Goal: Find specific page/section: Find specific page/section

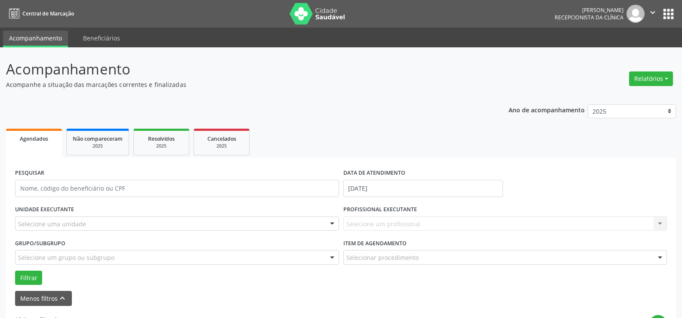
click at [381, 220] on div "Selecione um profissional Nenhum resultado encontrado para: " " Não há nenhuma …" at bounding box center [506, 224] width 324 height 15
click at [381, 227] on div "Selecione um profissional Nenhum resultado encontrado para: " " Não há nenhuma …" at bounding box center [506, 224] width 324 height 15
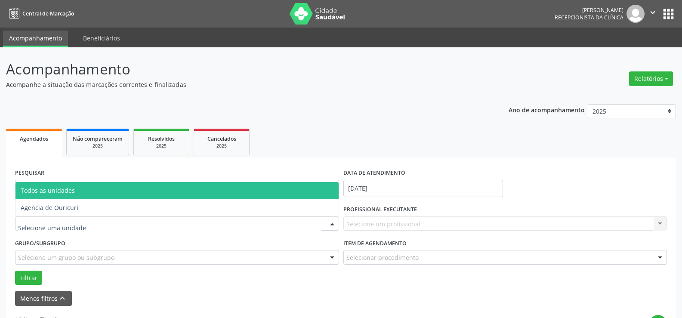
click at [93, 223] on div at bounding box center [177, 224] width 324 height 15
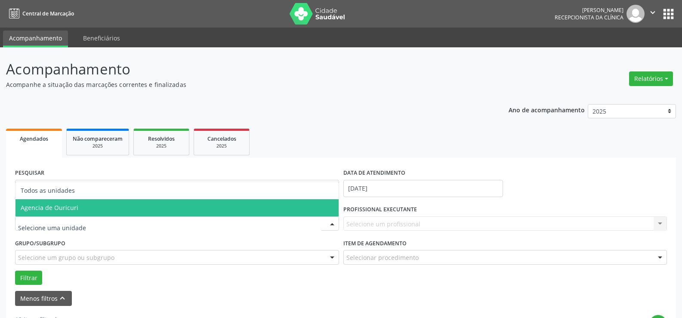
click at [95, 209] on span "Agencia de Ouricuri" at bounding box center [176, 207] width 323 height 17
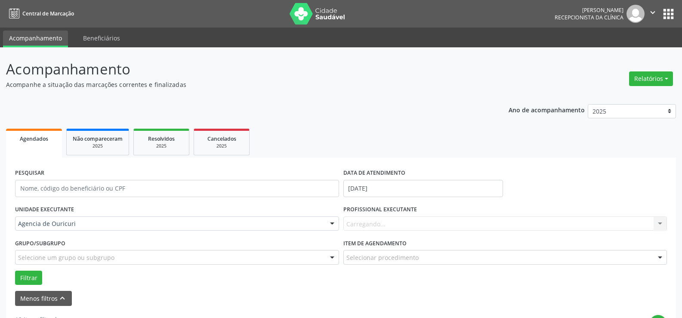
click at [389, 228] on div "Carregando... Nenhum resultado encontrado para: " " Não há nenhuma opção para s…" at bounding box center [506, 224] width 324 height 15
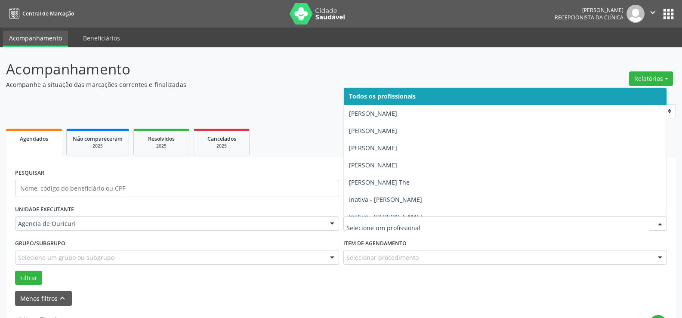
click at [385, 219] on div at bounding box center [506, 224] width 324 height 15
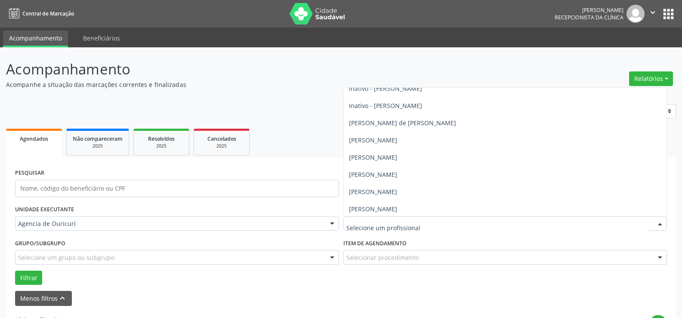
scroll to position [86, 0]
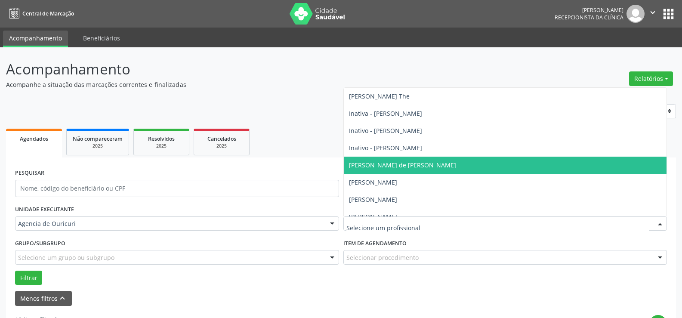
click at [382, 163] on span "[PERSON_NAME] de [PERSON_NAME]" at bounding box center [402, 165] width 107 height 8
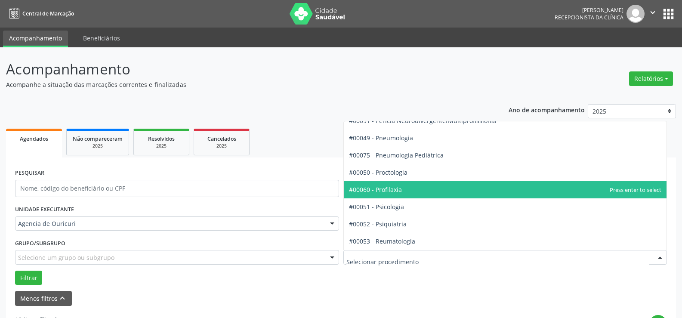
scroll to position [1430, 0]
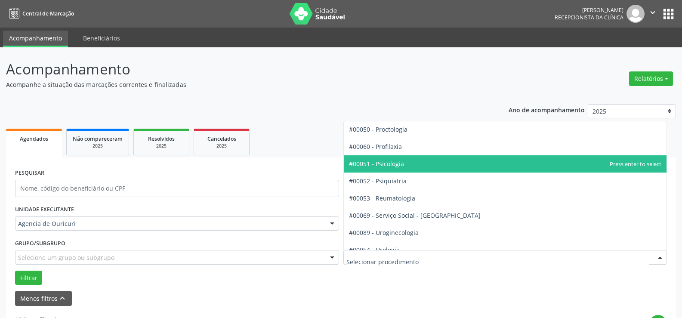
click at [403, 167] on span "#00051 - Psicologia" at bounding box center [376, 164] width 55 height 8
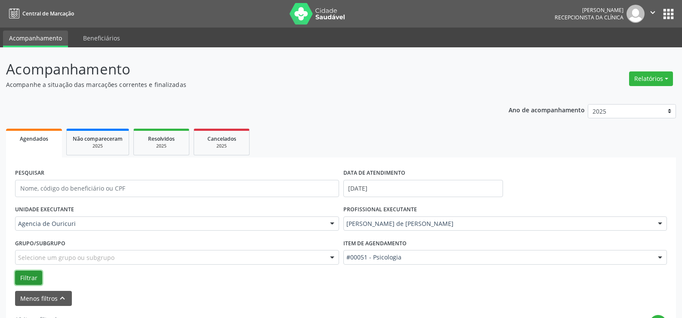
click at [39, 274] on button "Filtrar" at bounding box center [28, 278] width 27 height 15
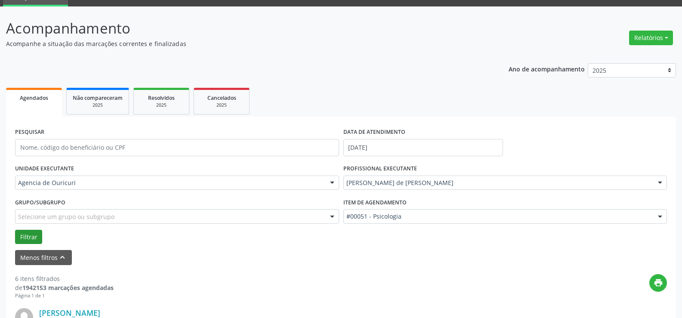
scroll to position [86, 0]
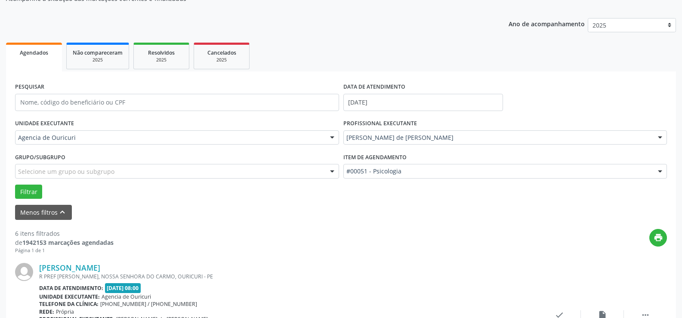
click at [489, 146] on div "PROFISSIONAL EXECUTANTE [PERSON_NAME] de [PERSON_NAME] Todos os profissionais […" at bounding box center [505, 134] width 328 height 34
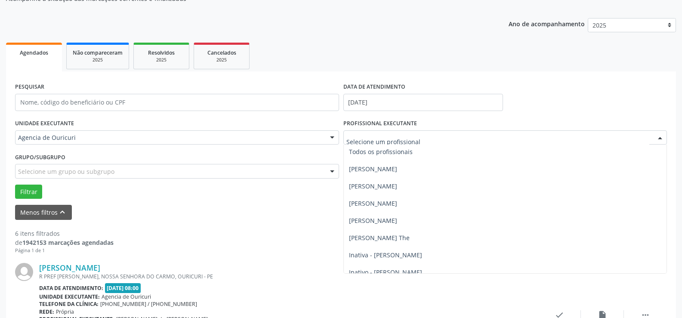
scroll to position [0, 0]
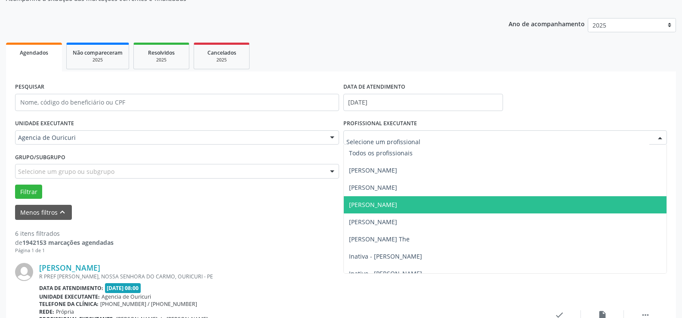
click at [390, 205] on span "[PERSON_NAME]" at bounding box center [373, 205] width 48 height 8
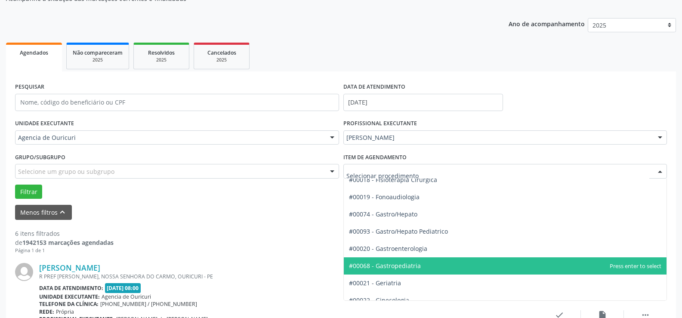
scroll to position [533, 0]
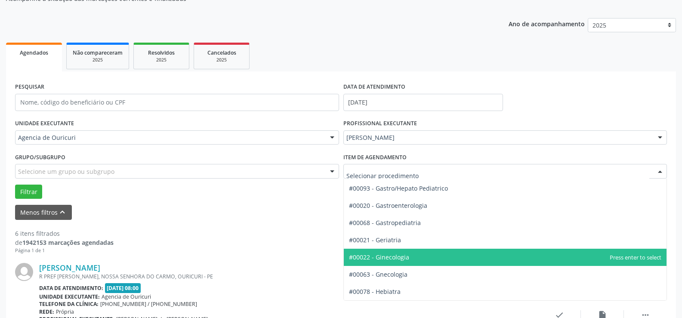
click at [416, 259] on span "#00022 - Ginecologia" at bounding box center [505, 257] width 323 height 17
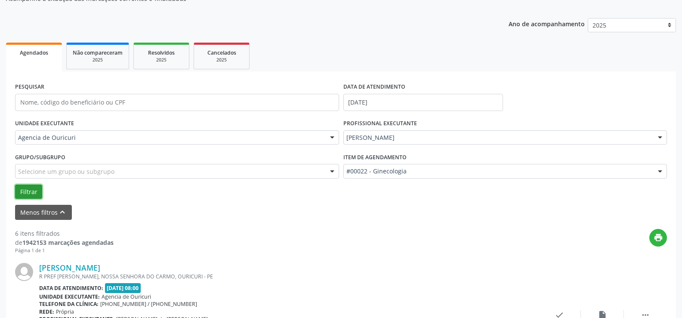
click at [24, 195] on button "Filtrar" at bounding box center [28, 192] width 27 height 15
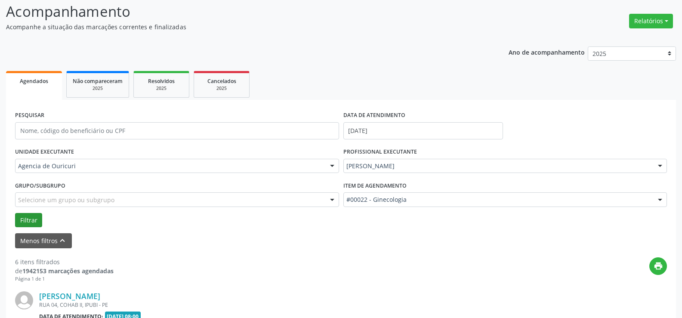
scroll to position [86, 0]
